Goal: Check status: Check status

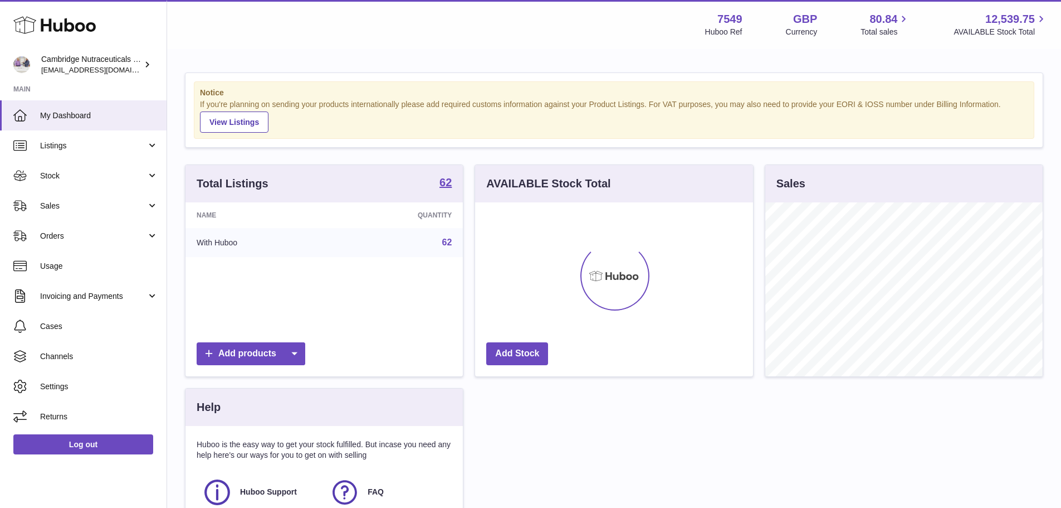
scroll to position [174, 278]
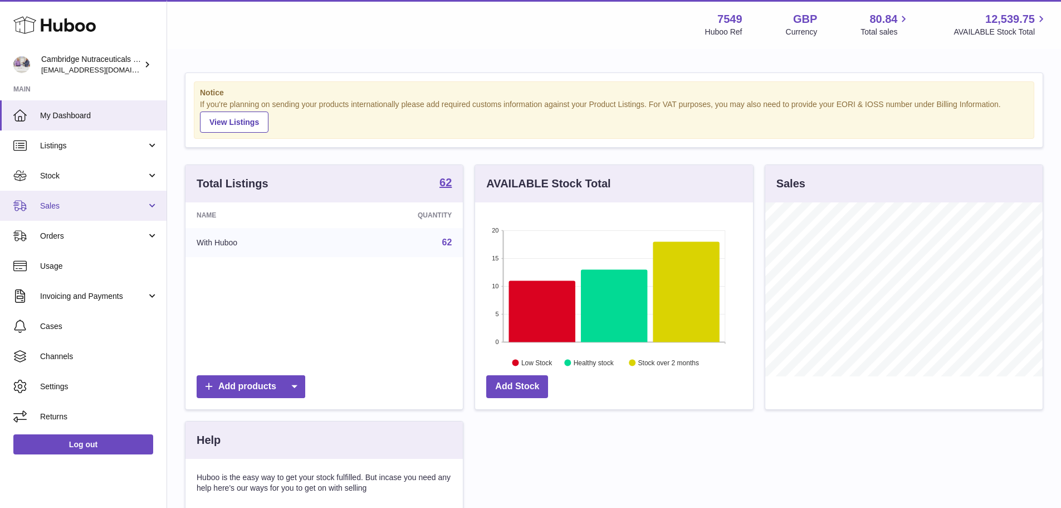
click at [74, 210] on span "Sales" at bounding box center [93, 206] width 106 height 11
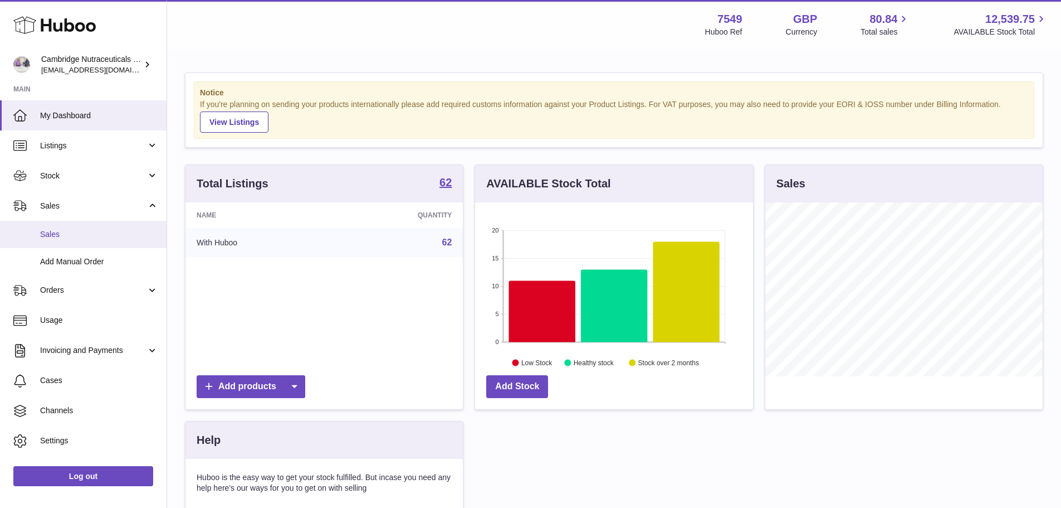
click at [55, 234] on span "Sales" at bounding box center [99, 234] width 118 height 11
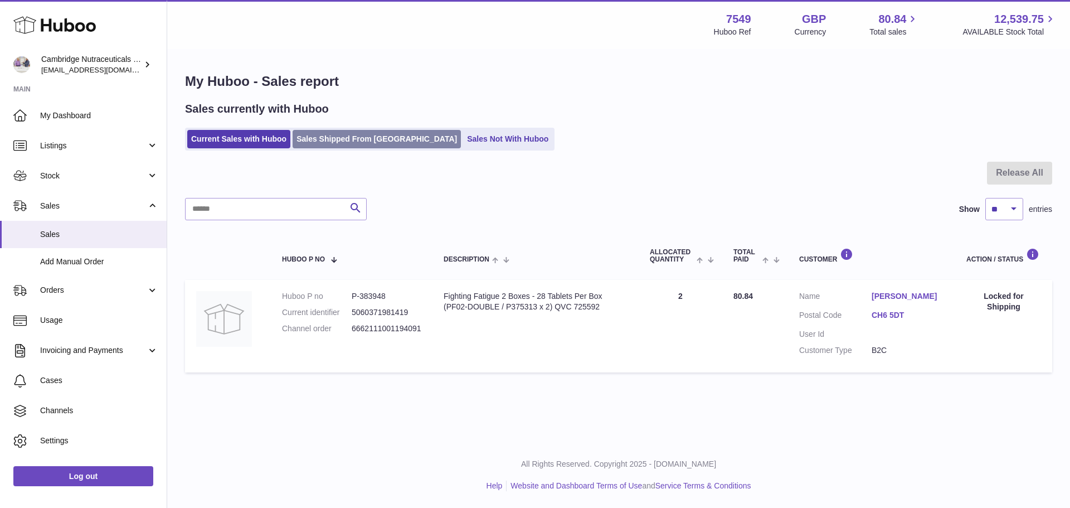
click at [350, 144] on link "Sales Shipped From [GEOGRAPHIC_DATA]" at bounding box center [376, 139] width 168 height 18
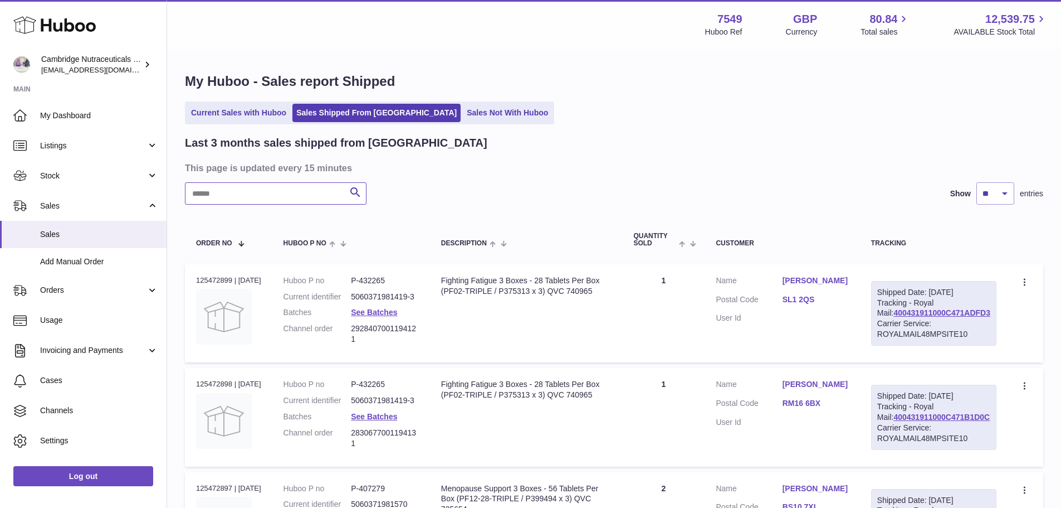
click at [272, 187] on input "text" at bounding box center [276, 193] width 182 height 22
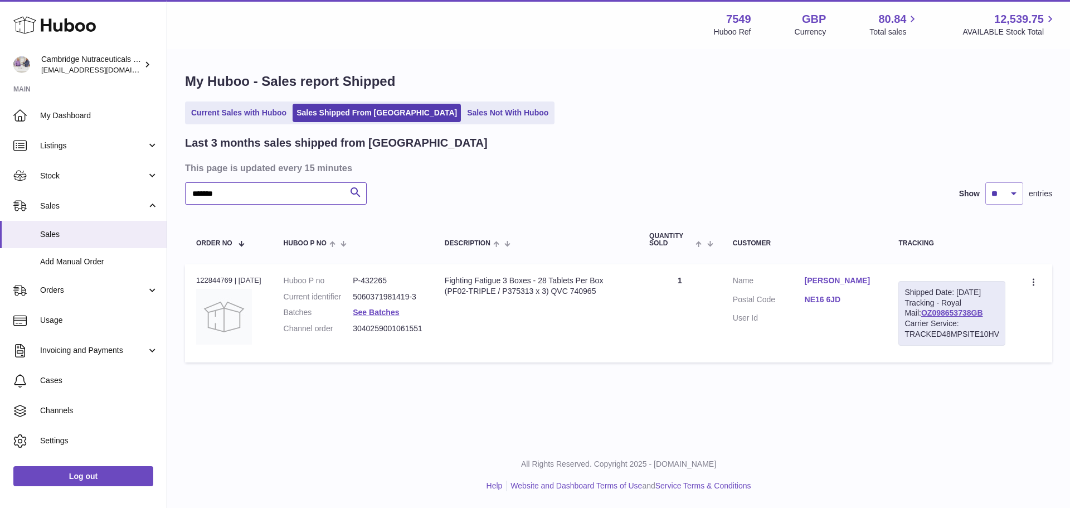
type input "*******"
click at [212, 277] on div "Order no 122844769 | [DATE]" at bounding box center [228, 280] width 65 height 10
copy div "122844769"
